Goal: Information Seeking & Learning: Stay updated

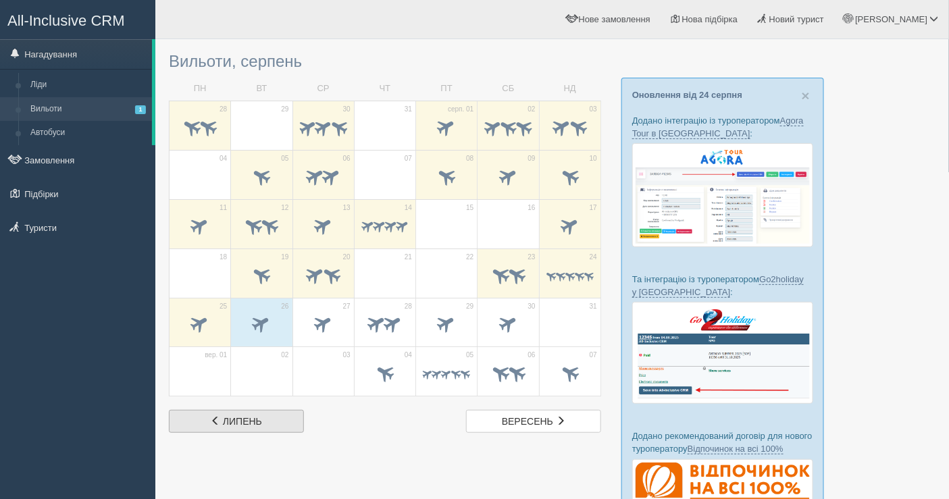
click at [246, 410] on link "лип липень" at bounding box center [236, 421] width 135 height 23
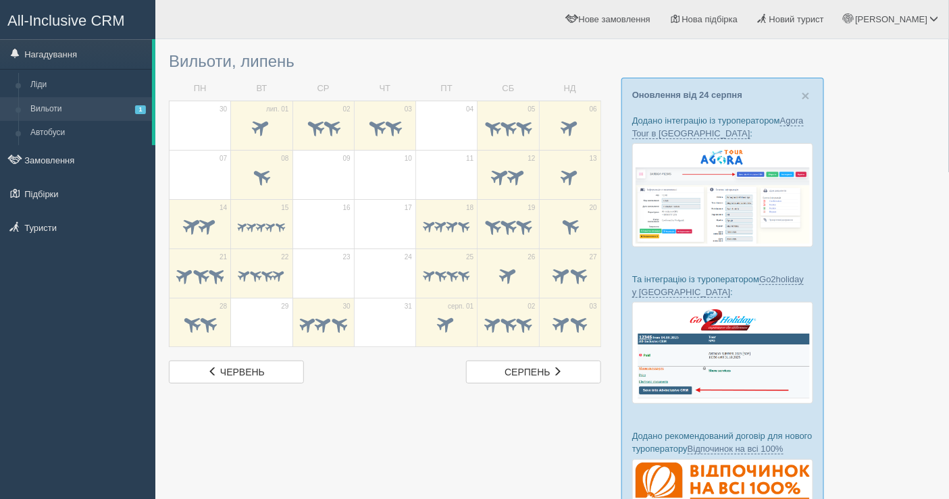
click at [246, 409] on div at bounding box center [552, 311] width 766 height 531
click at [231, 375] on link "чер червень" at bounding box center [236, 372] width 135 height 23
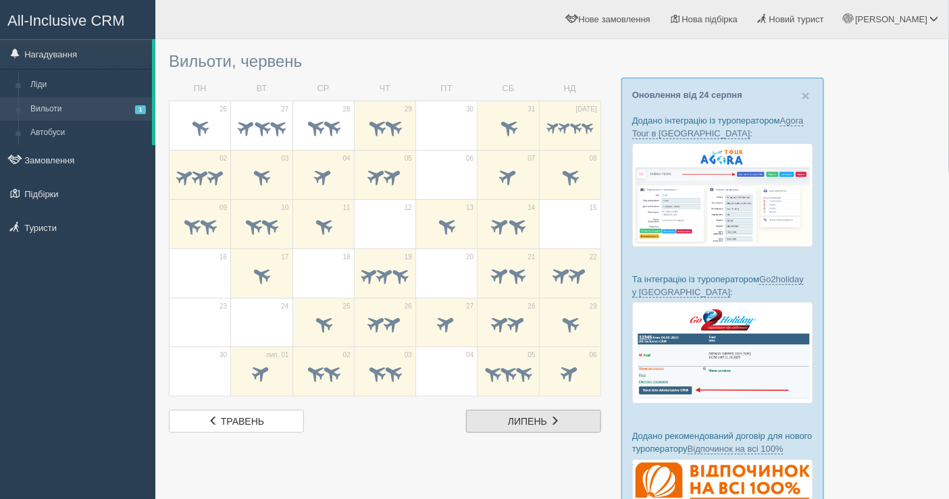
click at [518, 420] on span "липень" at bounding box center [527, 421] width 39 height 11
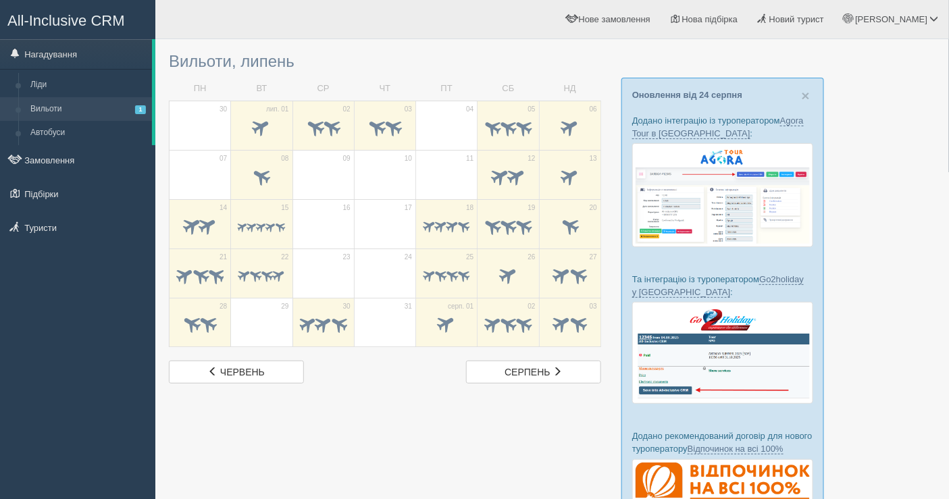
click at [518, 420] on div at bounding box center [552, 311] width 766 height 531
click at [519, 361] on link "сер серпень" at bounding box center [533, 372] width 135 height 23
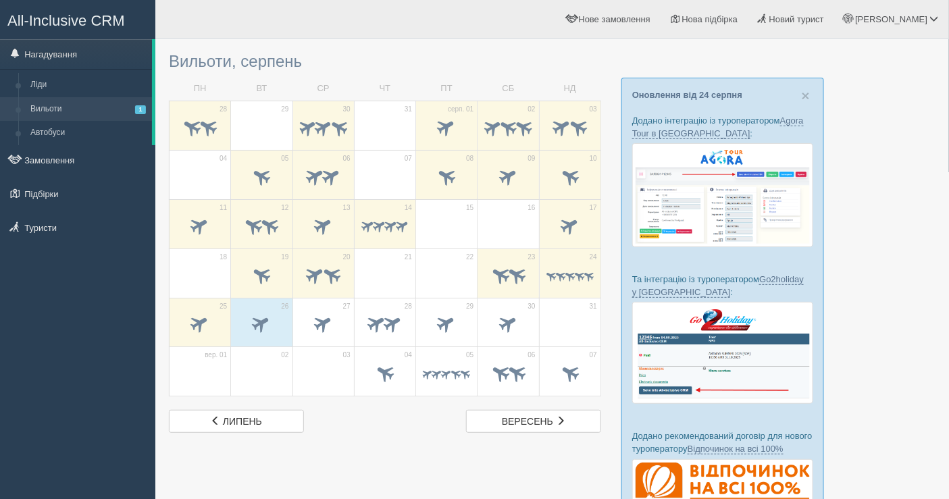
click at [525, 398] on div "Вильоти, серпень ПН ВТ СР ЧТ ПТ СБ НД 28 29 30 31" at bounding box center [385, 239] width 432 height 387
click at [522, 416] on span "вересень" at bounding box center [527, 421] width 51 height 11
